Goal: Task Accomplishment & Management: Complete application form

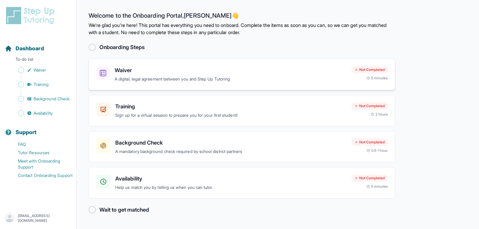
click at [169, 74] on h3 "Waiver" at bounding box center [231, 70] width 232 height 8
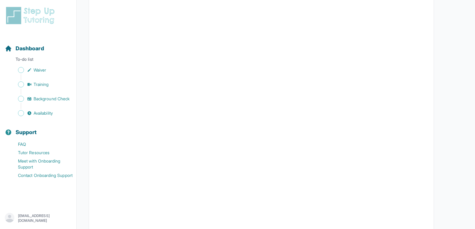
scroll to position [846, 0]
click at [19, 69] on span "Sidebar" at bounding box center [21, 70] width 6 height 6
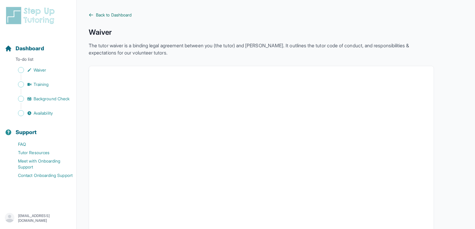
click at [120, 13] on span "Back to Dashboard" at bounding box center [114, 15] width 36 height 6
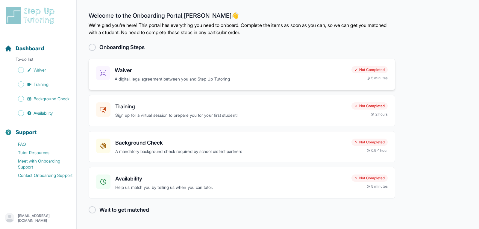
click at [195, 79] on p "A digital, legal agreement between you and Step Up Tutoring" at bounding box center [231, 79] width 232 height 7
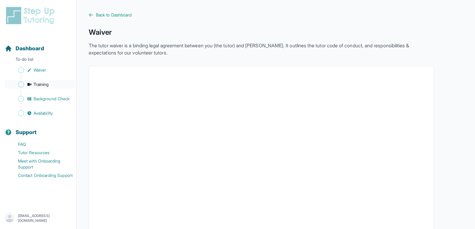
click at [41, 86] on span "Training" at bounding box center [41, 84] width 15 height 6
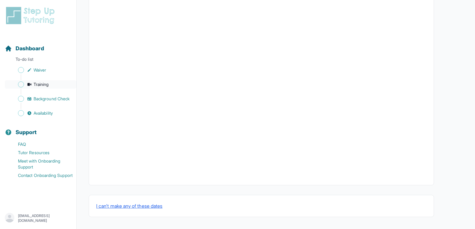
scroll to position [192, 0]
click at [53, 102] on link "Background Check" at bounding box center [41, 99] width 72 height 8
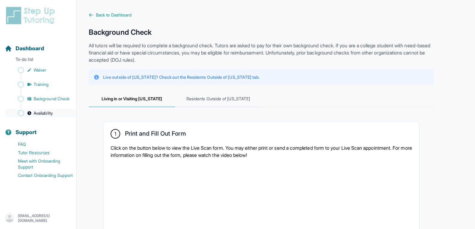
click at [25, 113] on link "Availability" at bounding box center [41, 113] width 72 height 8
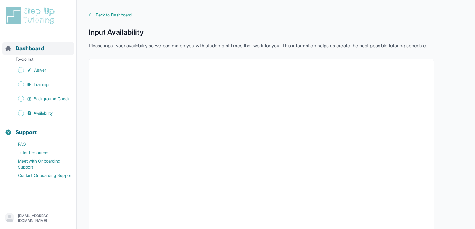
click at [30, 53] on div "Dashboard" at bounding box center [38, 48] width 72 height 13
click at [31, 48] on span "Dashboard" at bounding box center [30, 48] width 28 height 8
